Goal: Task Accomplishment & Management: Manage account settings

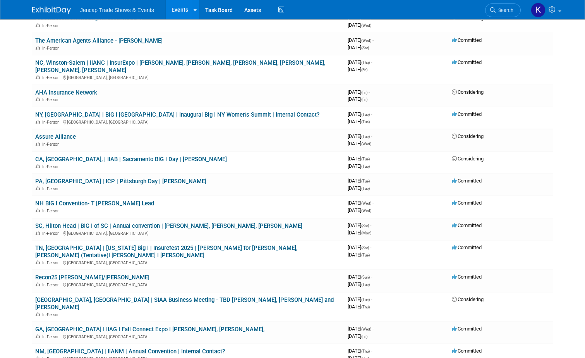
scroll to position [449, 0]
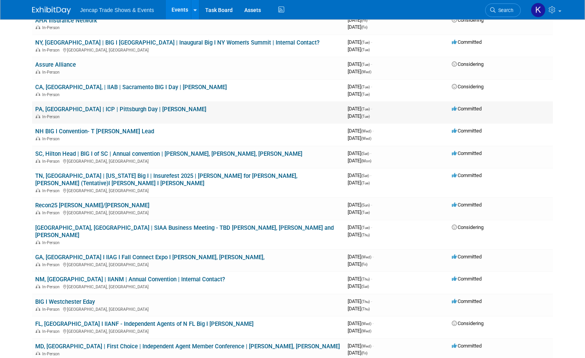
click at [58, 106] on link "PA, [GEOGRAPHIC_DATA] | ICP | Pittsburgh Day | [PERSON_NAME]" at bounding box center [120, 109] width 171 height 7
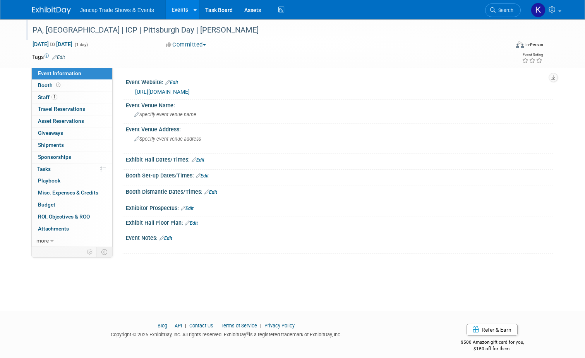
click at [82, 30] on div "PA, [GEOGRAPHIC_DATA] | ICP | Pittsburgh Day | [PERSON_NAME]" at bounding box center [265, 30] width 470 height 14
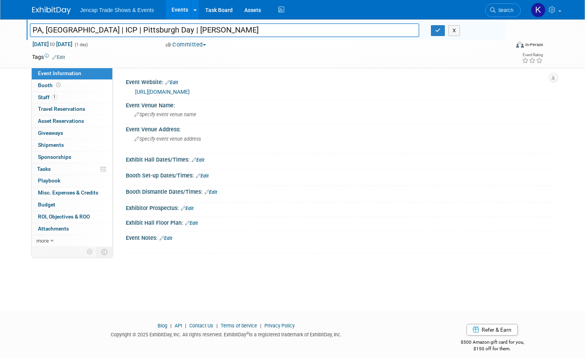
click at [156, 26] on input "PA, [GEOGRAPHIC_DATA] | ICP | Pittsburgh Day | [PERSON_NAME]" at bounding box center [225, 30] width 390 height 14
click at [172, 30] on input "PA, [GEOGRAPHIC_DATA] | ICP | Pittsburgh Day | [PERSON_NAME]" at bounding box center [225, 30] width 390 height 14
type input "PA, [GEOGRAPHIC_DATA] | ICP | Pittsburgh Day | [PERSON_NAME]"
click at [437, 33] on button "button" at bounding box center [438, 30] width 14 height 11
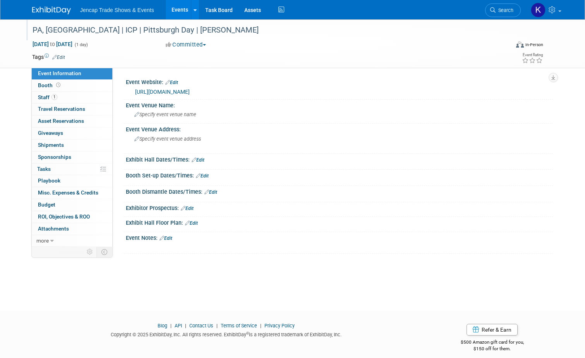
click at [46, 8] on img at bounding box center [51, 11] width 39 height 8
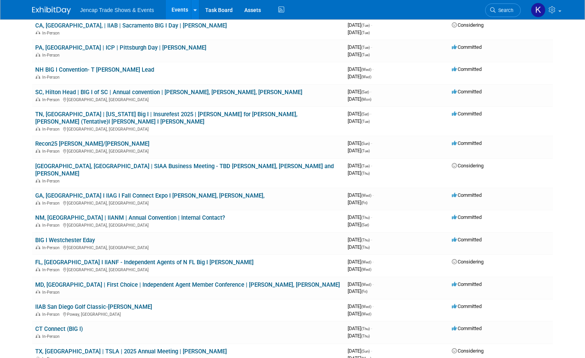
scroll to position [516, 0]
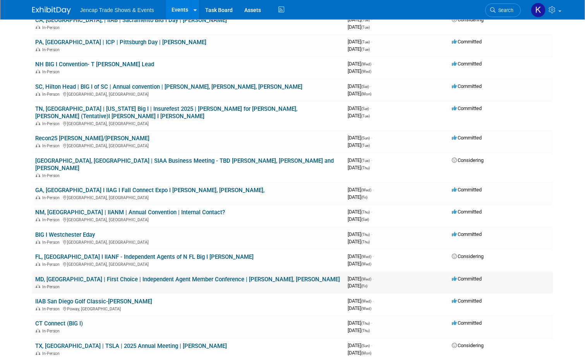
click at [254, 276] on link "MD, National Harbor | First Choice | Independent Agent Member Conference | Sara…" at bounding box center [187, 279] width 305 height 7
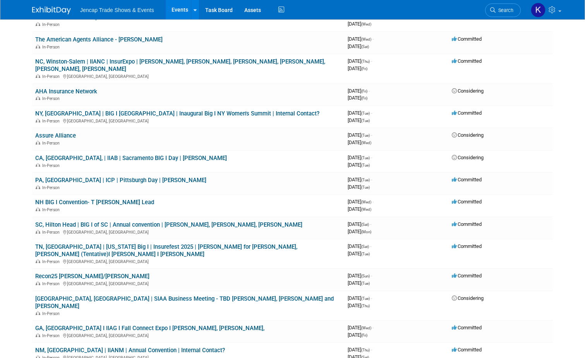
scroll to position [375, 0]
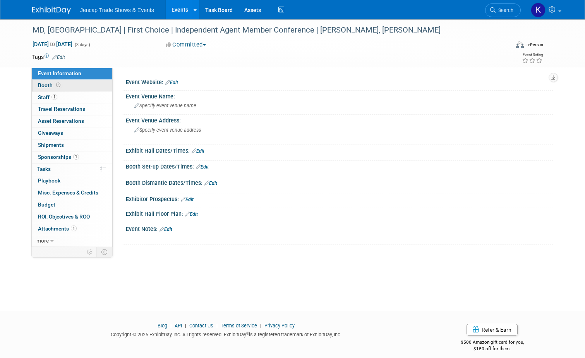
click at [38, 85] on span "Booth" at bounding box center [50, 85] width 24 height 6
